Goal: Transaction & Acquisition: Obtain resource

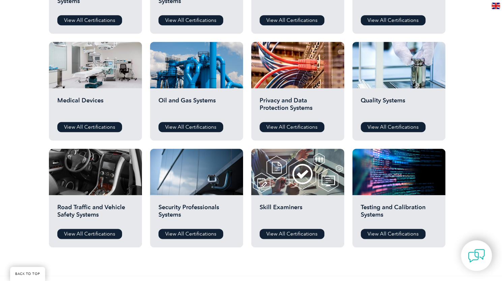
scroll to position [438, 0]
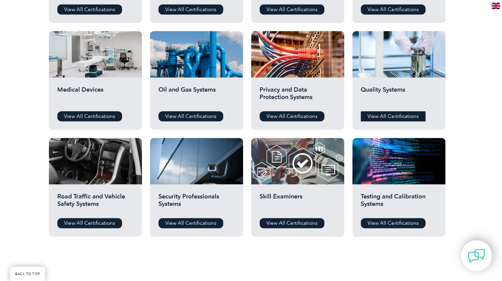
click at [390, 113] on link "View All Certifications" at bounding box center [393, 116] width 65 height 10
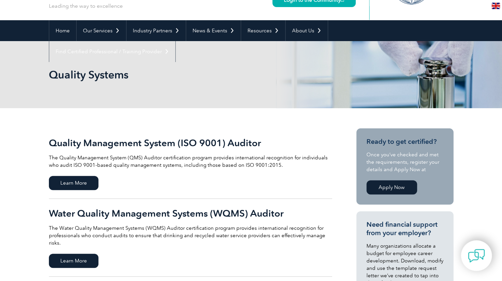
scroll to position [135, 0]
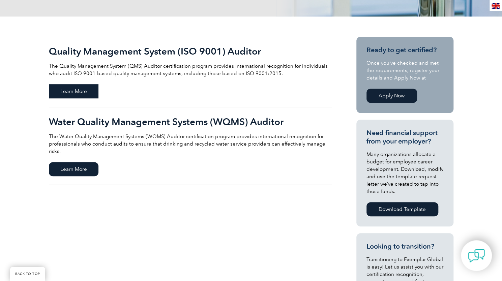
click at [75, 93] on span "Learn More" at bounding box center [74, 91] width 50 height 14
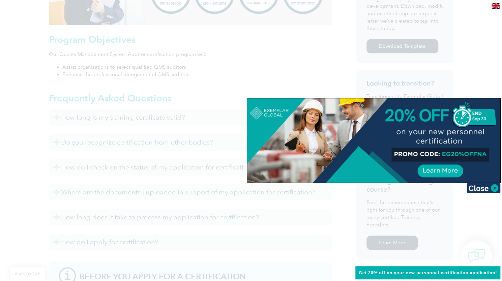
scroll to position [337, 0]
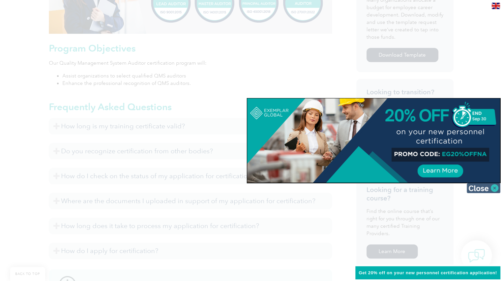
click at [488, 189] on img at bounding box center [484, 188] width 34 height 10
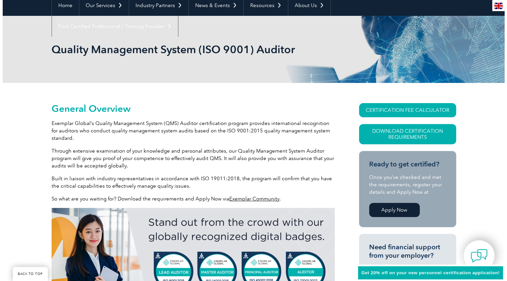
scroll to position [67, 0]
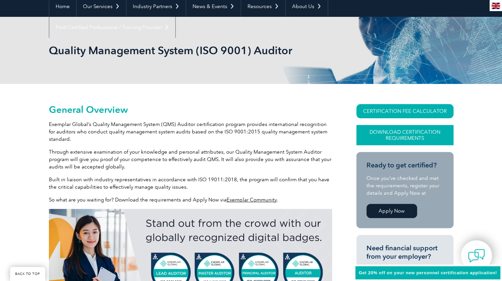
click at [403, 133] on link "Download Certification Requirements" at bounding box center [404, 135] width 97 height 20
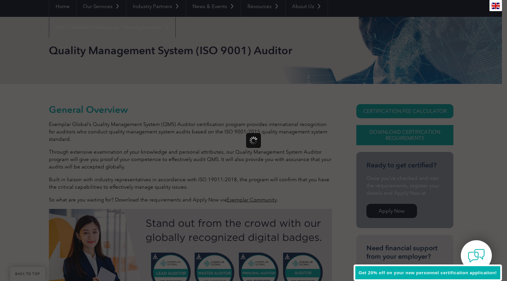
scroll to position [0, 0]
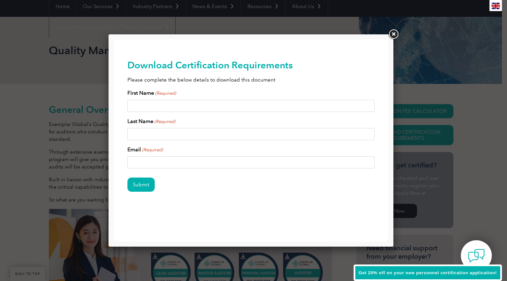
click at [163, 104] on input "First Name (Required)" at bounding box center [251, 106] width 248 height 12
type input "[PERSON_NAME]"
type input "Mackie"
type input "[EMAIL_ADDRESS][DOMAIN_NAME]"
click at [143, 181] on input "Submit" at bounding box center [140, 185] width 27 height 14
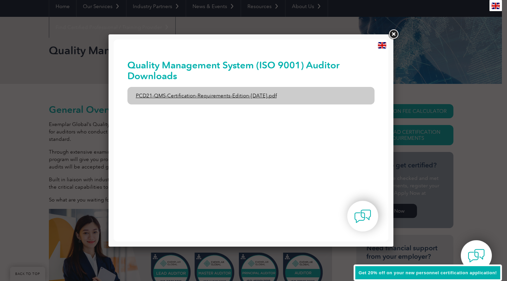
click at [221, 98] on link "PCD21-QMS-Certification-Requirements-Edition-[DATE].pdf" at bounding box center [251, 96] width 248 height 18
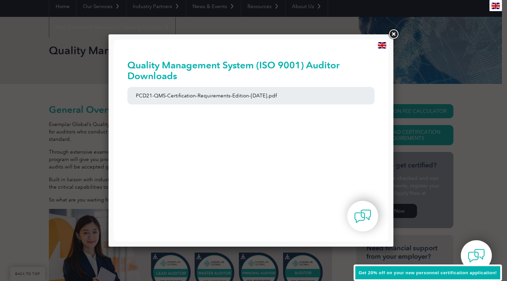
click at [391, 32] on link at bounding box center [393, 34] width 12 height 12
